Goal: Task Accomplishment & Management: Use online tool/utility

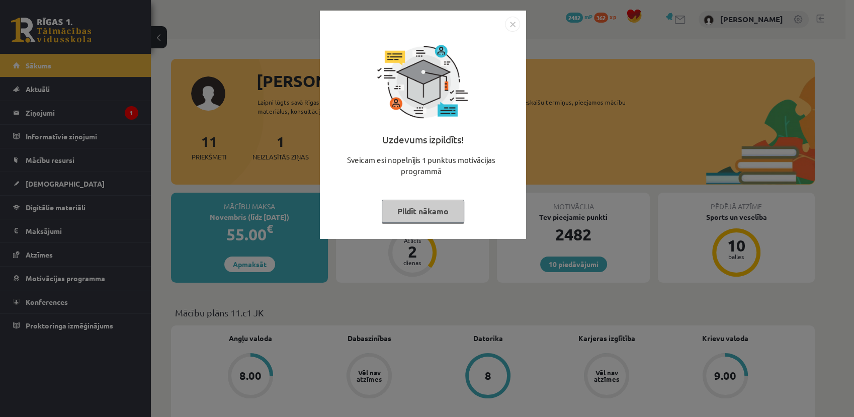
click at [412, 214] on button "Pildīt nākamo" at bounding box center [423, 211] width 82 height 23
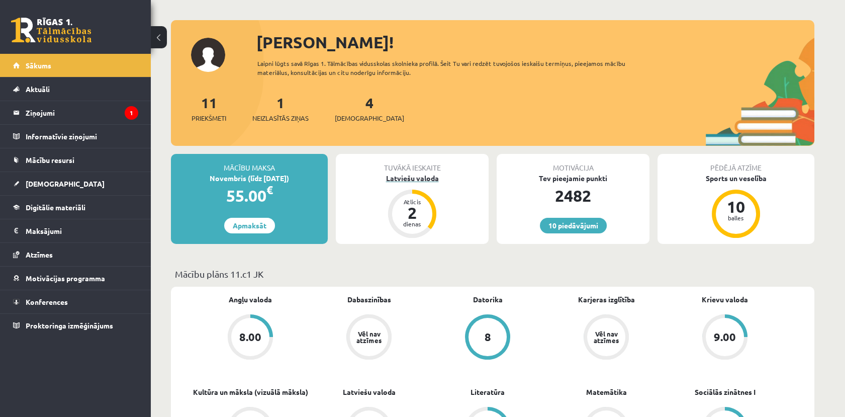
scroll to position [56, 0]
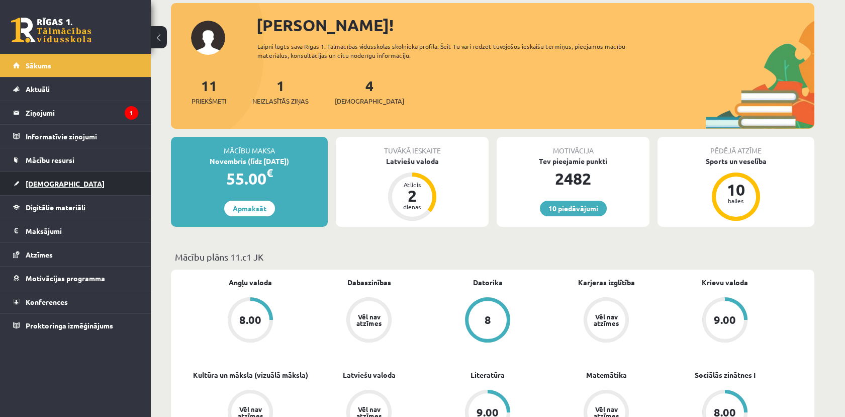
click at [59, 188] on link "[DEMOGRAPHIC_DATA]" at bounding box center [75, 183] width 125 height 23
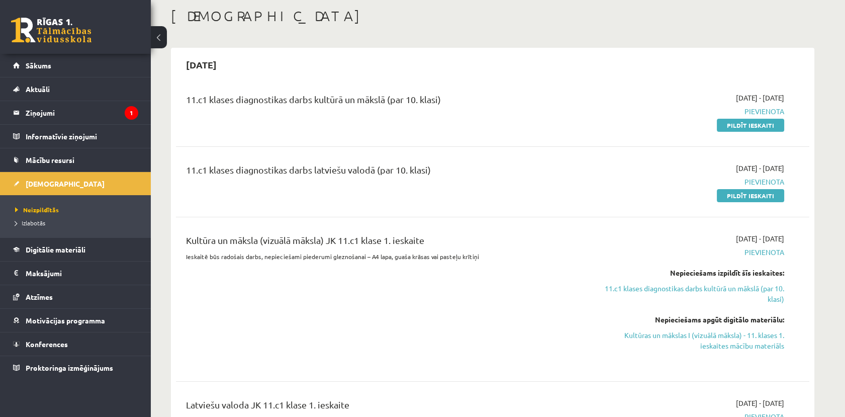
scroll to position [56, 0]
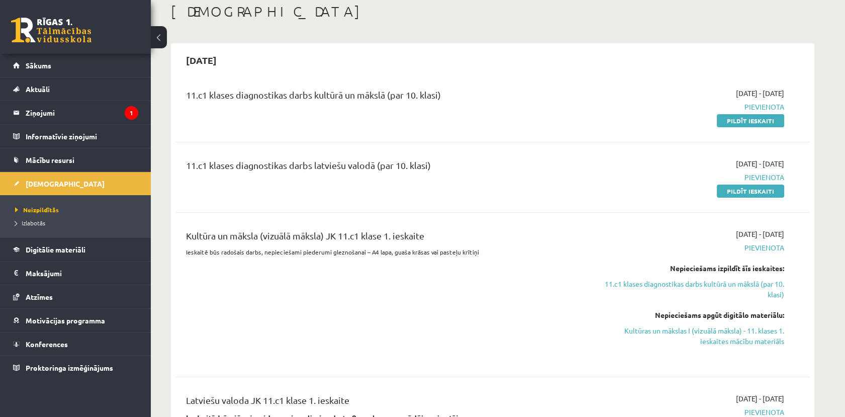
click at [13, 172] on link "[DEMOGRAPHIC_DATA]" at bounding box center [75, 183] width 125 height 23
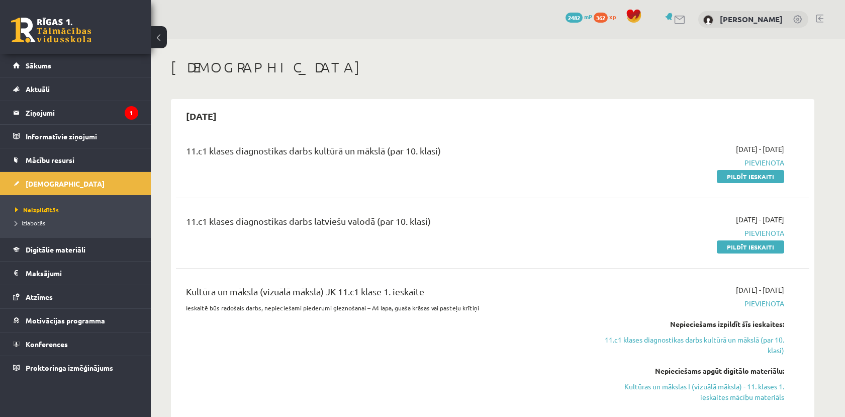
scroll to position [56, 0]
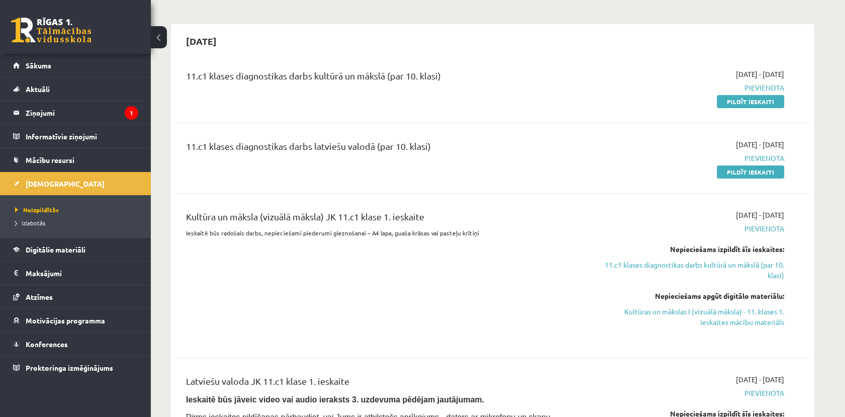
scroll to position [56, 0]
